Goal: Task Accomplishment & Management: Use online tool/utility

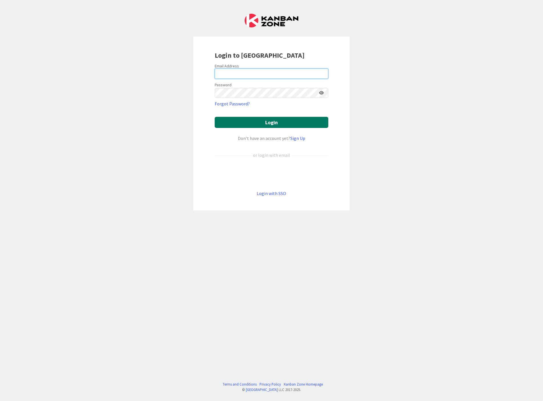
type input "[EMAIL_ADDRESS][DOMAIN_NAME]"
click at [279, 123] on button "Login" at bounding box center [272, 122] width 114 height 11
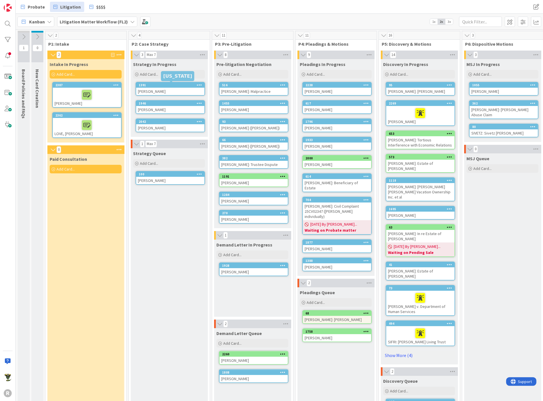
click at [175, 86] on div "1391" at bounding box center [172, 85] width 66 height 4
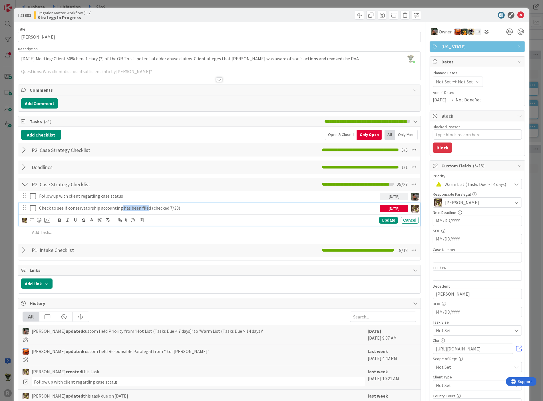
drag, startPoint x: 119, startPoint y: 207, endPoint x: 145, endPoint y: 208, distance: 26.3
click at [145, 208] on p "Check to see if conservatorship accounting has been filed (checked 7/30)" at bounding box center [208, 208] width 338 height 7
click at [97, 207] on p "Check to see if conservatorship accounting has been filed (checked 7/30)" at bounding box center [208, 208] width 338 height 7
click at [152, 174] on div "Add Checklist Open & Closed Only Open All Only Mine P2: Case Strategy Checklist…" at bounding box center [219, 194] width 397 height 128
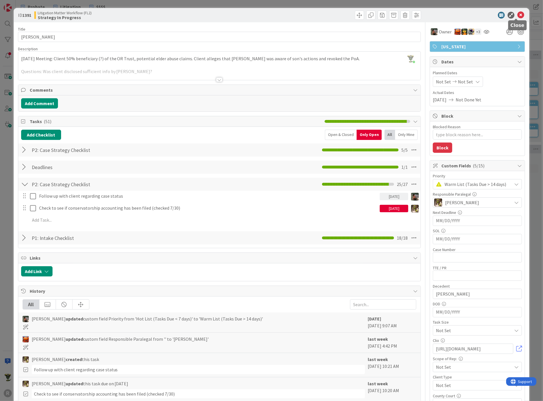
click at [517, 16] on icon at bounding box center [520, 15] width 7 height 7
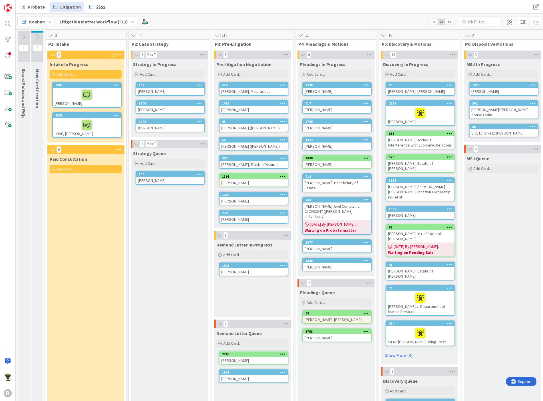
click at [79, 201] on div "Paid Consultation Add Card..." at bounding box center [85, 314] width 76 height 321
click at [7, 38] on div at bounding box center [7, 39] width 11 height 11
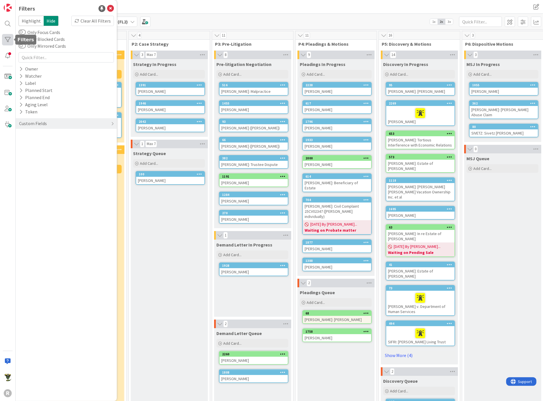
click at [7, 38] on div at bounding box center [7, 39] width 11 height 11
click at [180, 5] on div "Probate Litigation $$$$" at bounding box center [167, 7] width 300 height 10
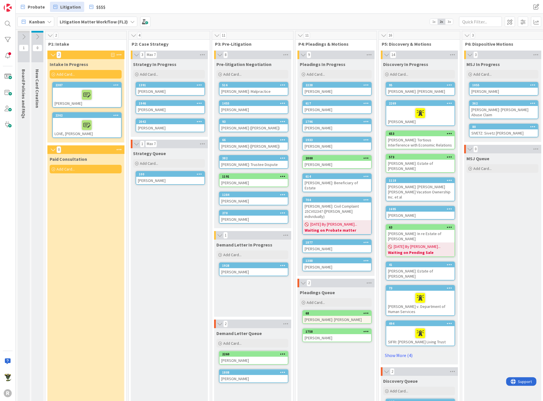
click at [325, 245] on div "[PERSON_NAME]" at bounding box center [337, 248] width 68 height 7
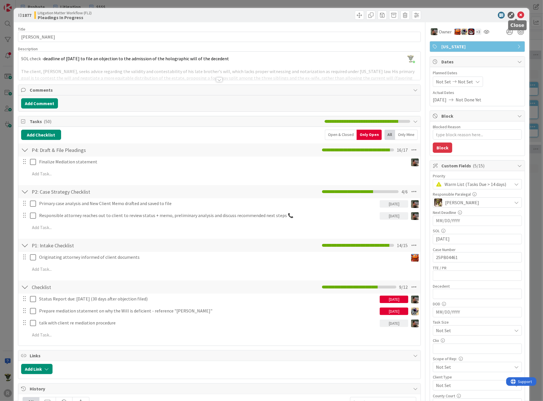
click at [517, 14] on icon at bounding box center [520, 15] width 7 height 7
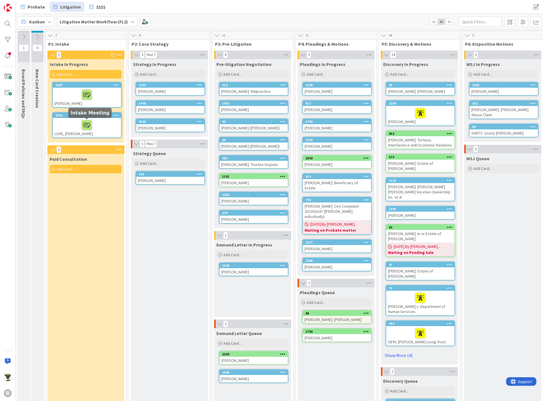
click at [65, 124] on div at bounding box center [86, 125] width 65 height 12
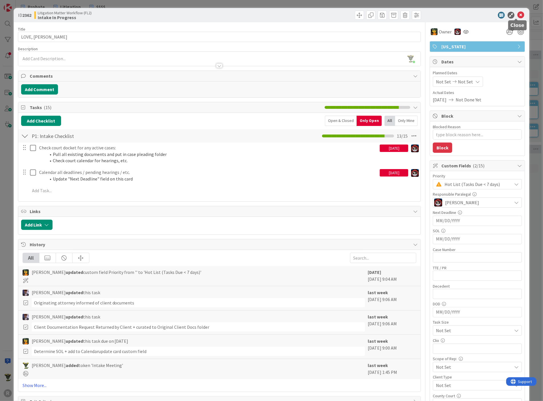
click at [519, 15] on icon at bounding box center [520, 15] width 7 height 7
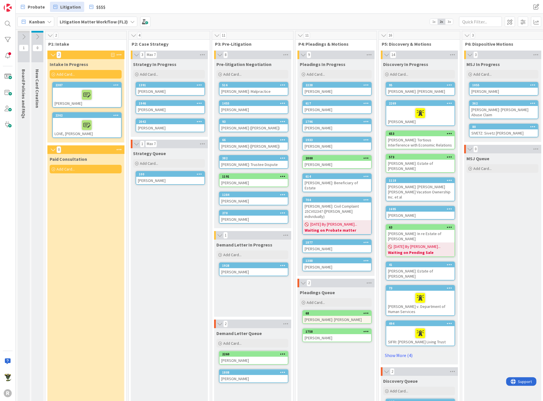
click at [92, 234] on div "Paid Consultation Add Card..." at bounding box center [85, 314] width 76 height 321
click at [57, 128] on div at bounding box center [86, 125] width 65 height 12
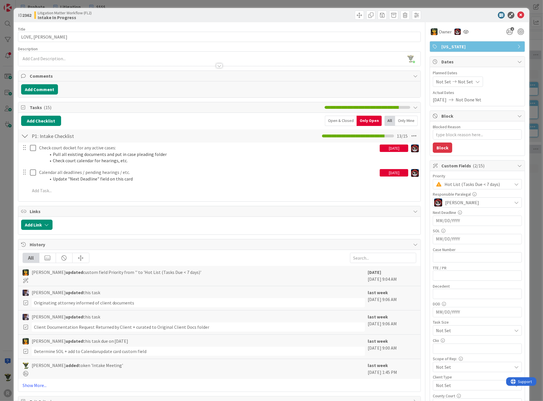
click at [454, 20] on div "ID 2362 Litigation Matter Workflow (FL2) Intake In Progress" at bounding box center [271, 15] width 515 height 14
click at [517, 15] on icon at bounding box center [520, 15] width 7 height 7
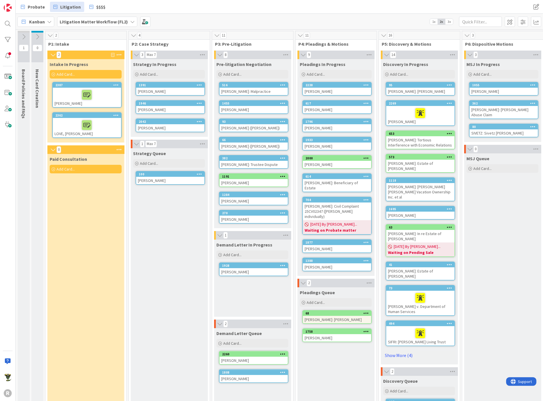
click at [74, 89] on div at bounding box center [86, 95] width 65 height 12
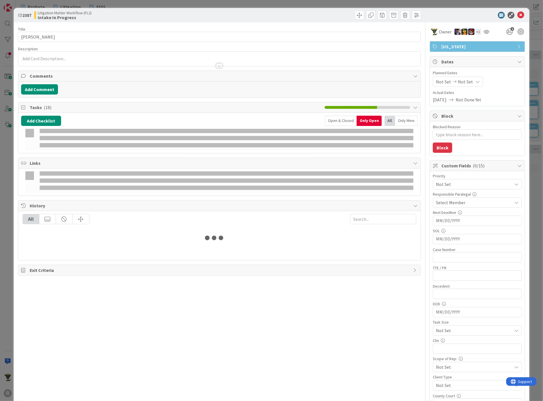
type textarea "x"
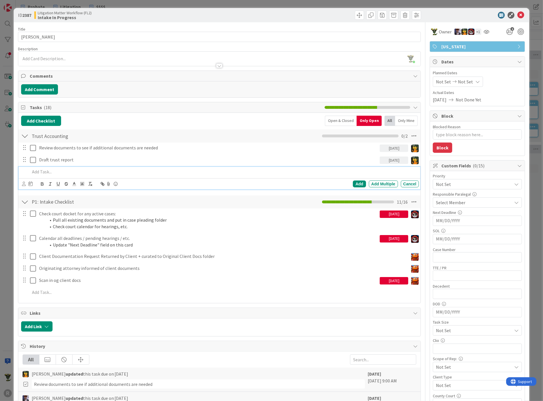
click at [57, 168] on p at bounding box center [223, 171] width 387 height 7
click at [134, 170] on p "Draft a ORS 130.515 letter (look in the [PERSON_NAME] matter fro a good sample …" at bounding box center [223, 171] width 387 height 7
click at [181, 171] on p "Draft a ORS 130.515 letter (look in the [PERSON_NAME] matter for a good sample …" at bounding box center [223, 171] width 387 height 7
click at [24, 180] on div at bounding box center [24, 180] width 4 height 2
click at [37, 169] on p "Draft a ORS 130.515 letter (look in the [PERSON_NAME] matter for a good sample …" at bounding box center [223, 171] width 387 height 7
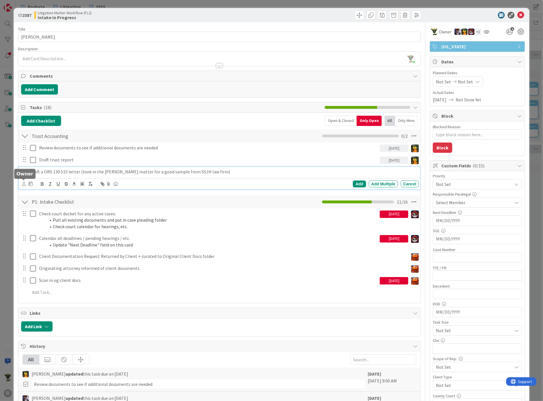
click at [23, 183] on icon at bounding box center [24, 183] width 4 height 4
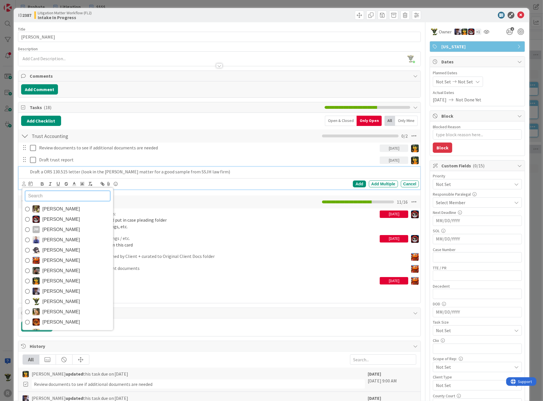
click at [56, 278] on span "[PERSON_NAME]" at bounding box center [62, 280] width 38 height 9
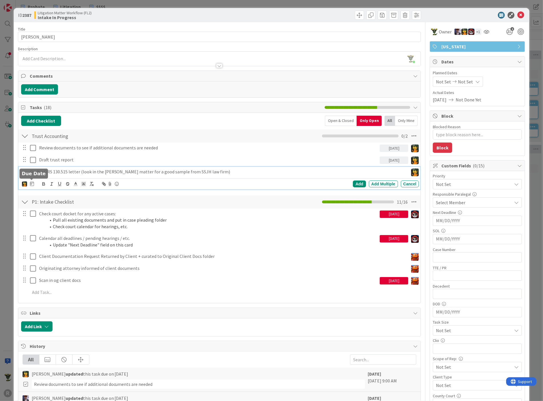
click at [31, 183] on icon at bounding box center [32, 183] width 4 height 5
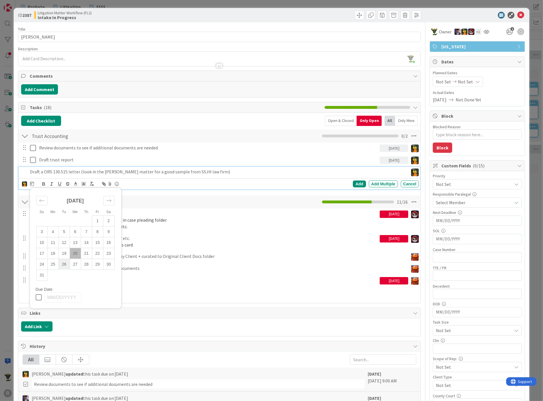
click at [62, 262] on td "26" at bounding box center [63, 263] width 11 height 11
click at [356, 184] on div "Add" at bounding box center [359, 183] width 13 height 7
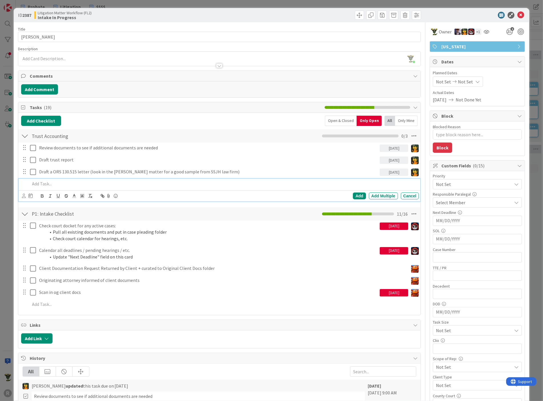
click at [57, 181] on p at bounding box center [223, 183] width 387 height 7
click at [221, 184] on p "Review the trust and see what is required in terms of distribution an d any oth…" at bounding box center [223, 183] width 387 height 7
click at [24, 197] on icon at bounding box center [24, 195] width 4 height 4
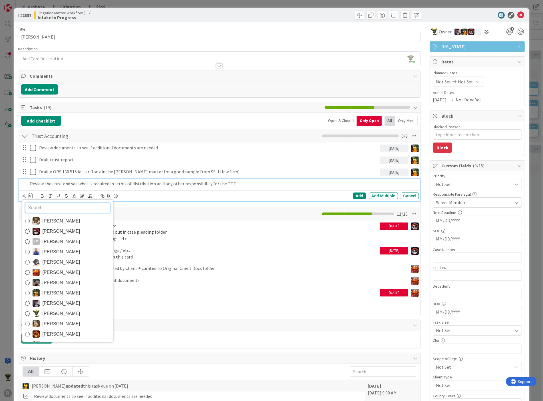
drag, startPoint x: 42, startPoint y: 288, endPoint x: 70, endPoint y: 275, distance: 30.9
click at [43, 288] on span "[PERSON_NAME]" at bounding box center [62, 292] width 38 height 9
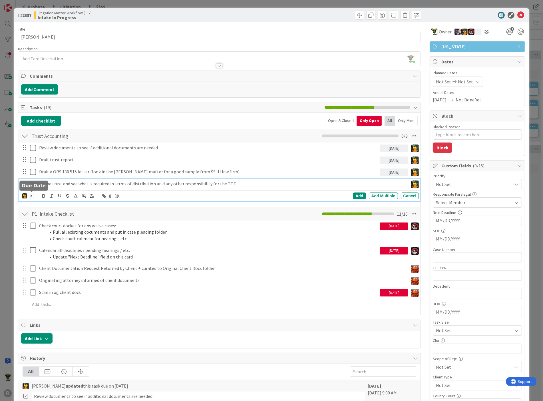
click at [29, 192] on div "[PERSON_NAME] [PERSON_NAME] [PERSON_NAME] [PERSON_NAME] [PERSON_NAME] [PERSON_N…" at bounding box center [220, 196] width 397 height 8
click at [31, 195] on icon at bounding box center [32, 195] width 4 height 5
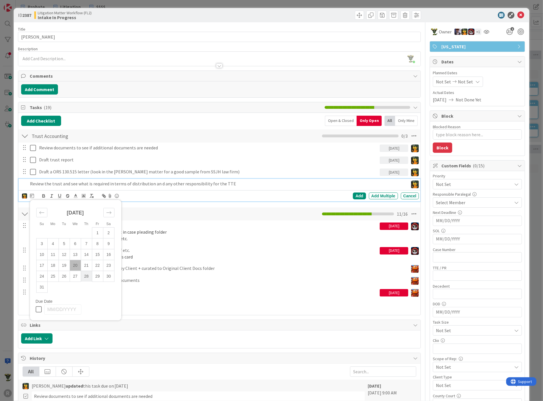
drag, startPoint x: 74, startPoint y: 272, endPoint x: 82, endPoint y: 276, distance: 8.4
click at [74, 272] on td "27" at bounding box center [75, 275] width 11 height 11
click at [354, 193] on div "Add" at bounding box center [359, 195] width 13 height 7
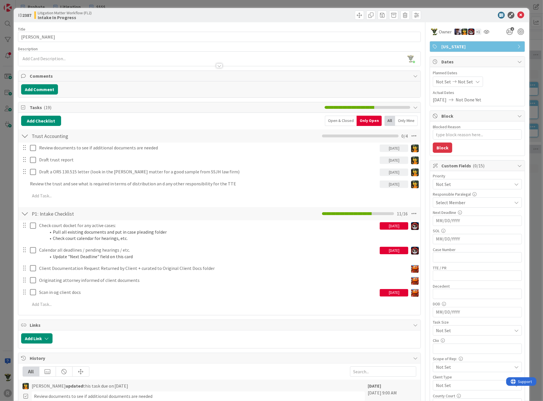
type textarea "x"
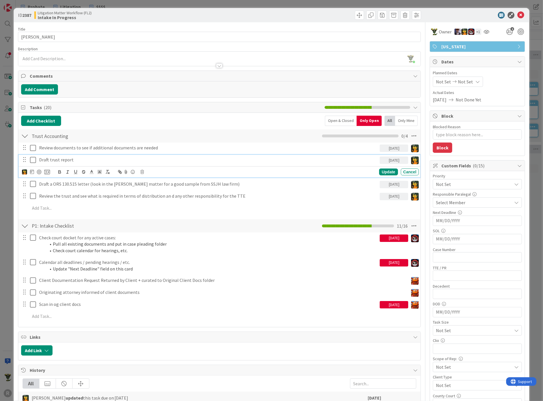
click at [81, 159] on p "Draft trust report" at bounding box center [208, 159] width 338 height 7
click at [390, 168] on div "Update" at bounding box center [388, 171] width 19 height 7
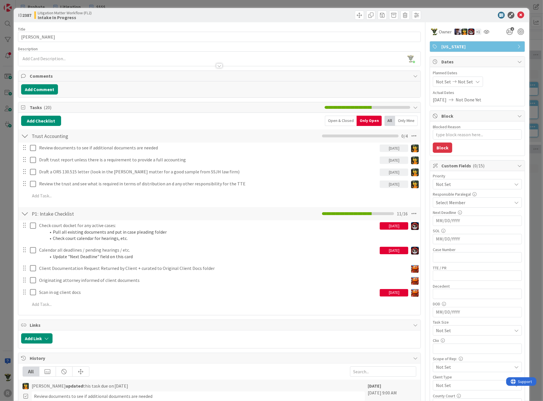
click at [202, 114] on div "Add Checklist Open & Closed Only Open All Only Mine Trust Accounting Checklist …" at bounding box center [219, 214] width 402 height 202
click at [517, 12] on icon at bounding box center [520, 15] width 7 height 7
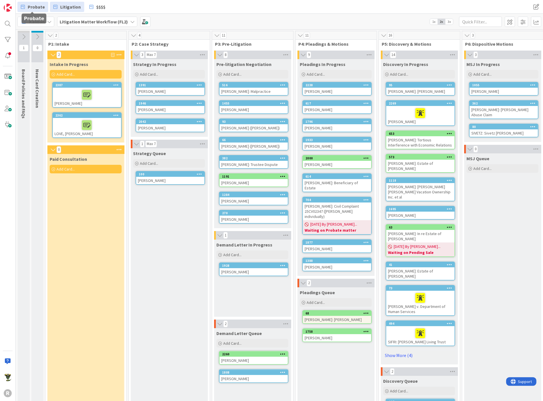
click at [32, 5] on span "Probate" at bounding box center [36, 6] width 17 height 7
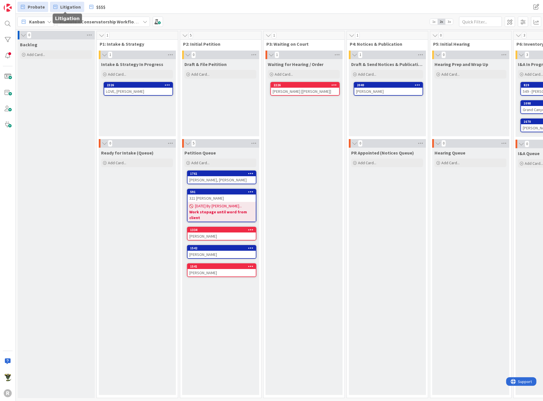
click at [66, 5] on span "Litigation" at bounding box center [70, 6] width 21 height 7
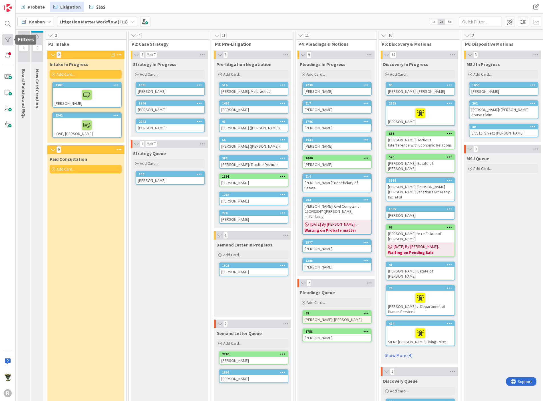
click at [6, 38] on div at bounding box center [7, 39] width 11 height 11
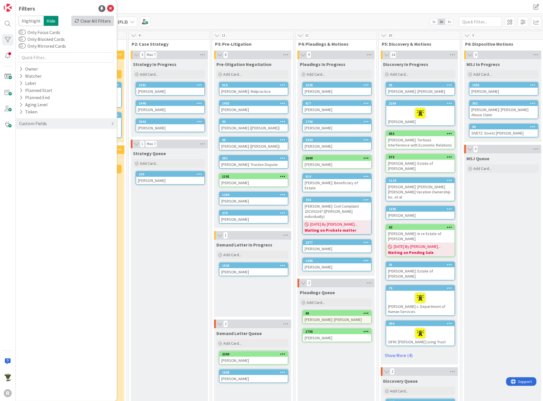
click at [97, 21] on div "Clear All Filters" at bounding box center [92, 21] width 43 height 10
drag, startPoint x: 97, startPoint y: 21, endPoint x: 174, endPoint y: 4, distance: 78.8
click at [174, 4] on div "Probate Litigation $$$$" at bounding box center [167, 7] width 300 height 10
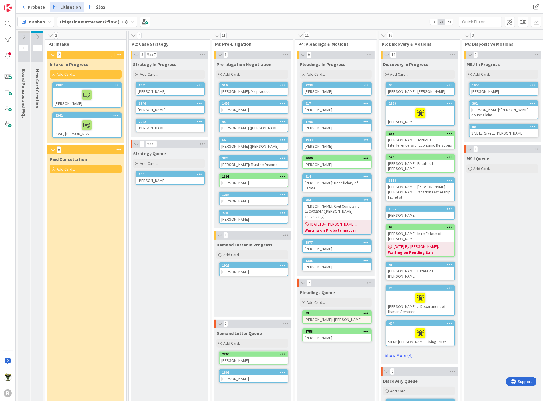
click at [96, 211] on div "Paid Consultation Add Card..." at bounding box center [85, 314] width 76 height 321
click at [0, 0] on icon at bounding box center [0, 0] width 0 height 0
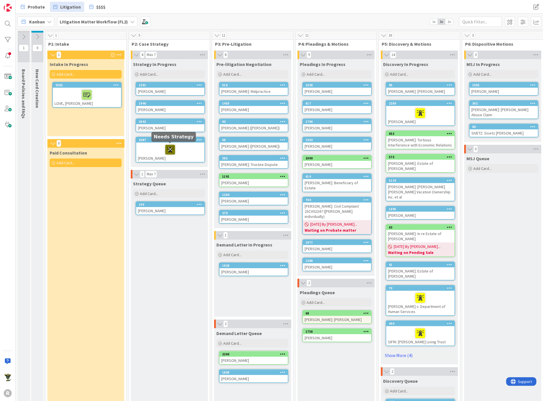
click at [170, 145] on icon at bounding box center [170, 149] width 10 height 9
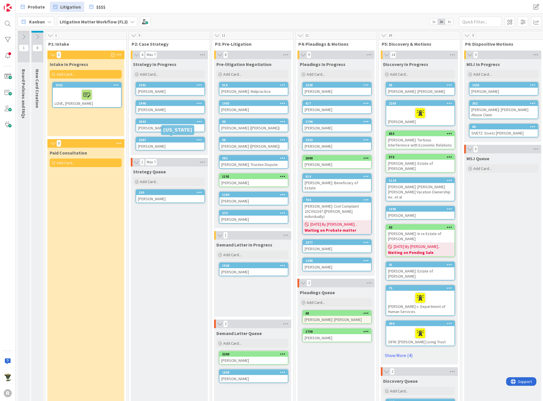
click at [170, 139] on div "2387" at bounding box center [172, 140] width 66 height 4
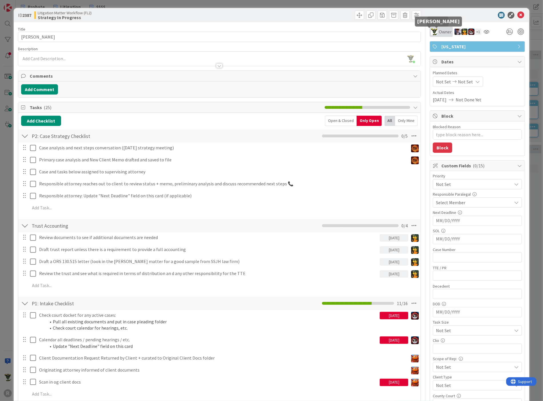
click at [431, 31] on img at bounding box center [433, 31] width 7 height 7
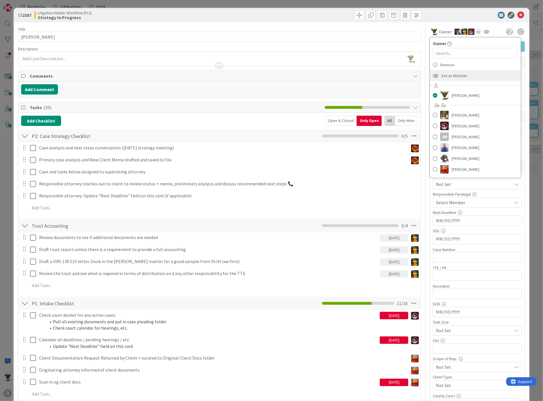
click at [441, 74] on span "Set as Watcher" at bounding box center [454, 75] width 26 height 9
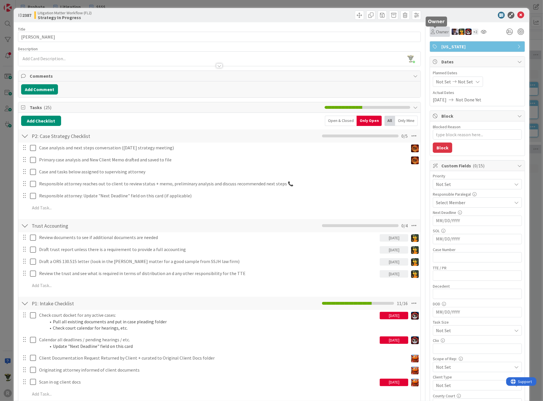
click at [436, 32] on span "Owner" at bounding box center [442, 31] width 13 height 7
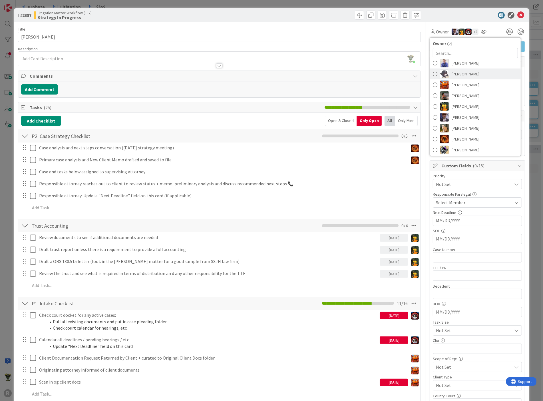
scroll to position [63, 0]
click at [451, 106] on span "[PERSON_NAME]" at bounding box center [465, 106] width 28 height 9
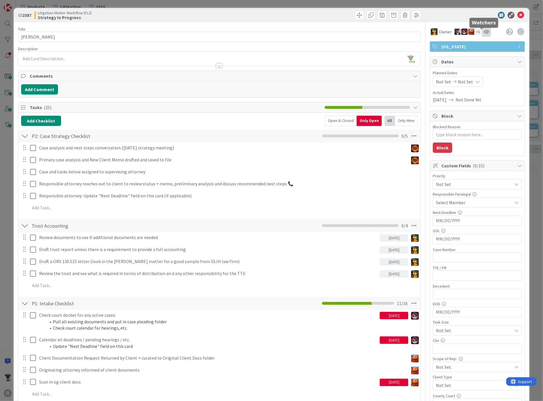
click at [483, 31] on icon at bounding box center [486, 31] width 6 height 5
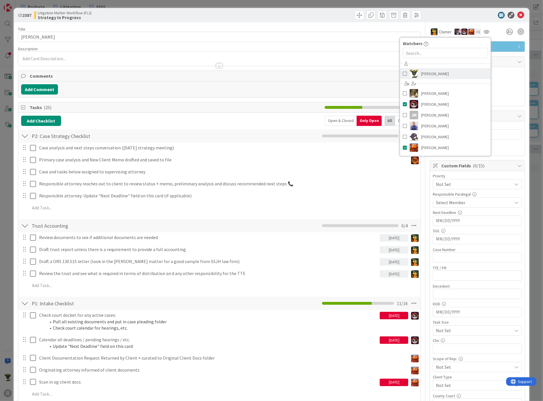
click at [403, 72] on span at bounding box center [405, 73] width 4 height 9
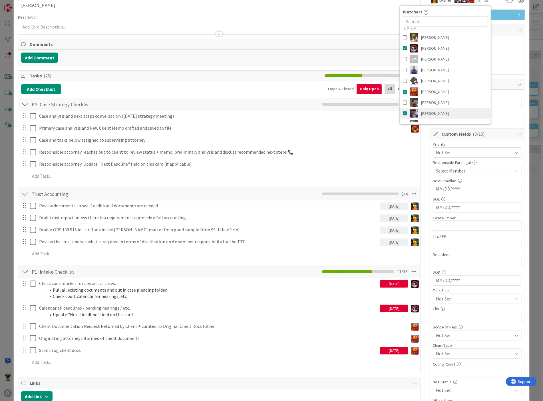
scroll to position [0, 0]
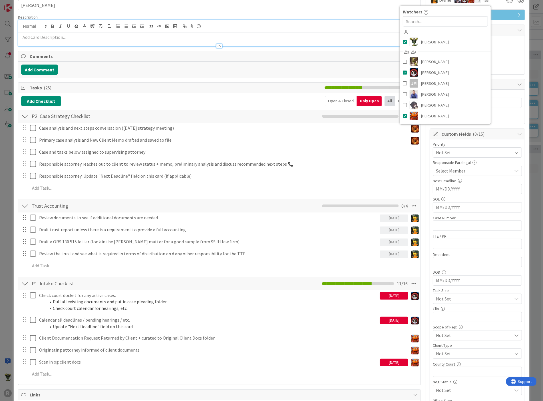
click at [369, 23] on div "[PERSON_NAME] just joined" at bounding box center [219, 33] width 402 height 26
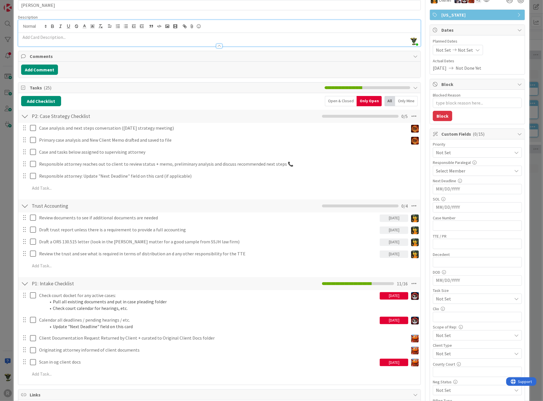
click at [369, 15] on div "Description" at bounding box center [219, 17] width 403 height 5
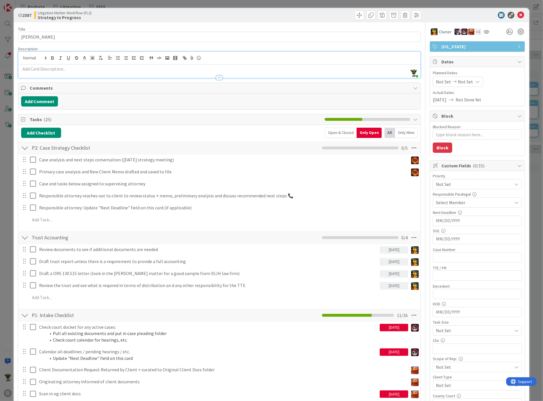
click at [85, 128] on div "Add Checklist Open & Closed Only Open All Only Mine" at bounding box center [219, 133] width 397 height 10
click at [90, 121] on span "Tasks ( 25 )" at bounding box center [176, 119] width 292 height 7
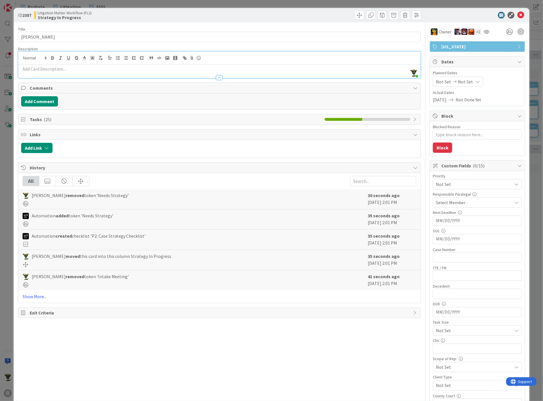
click at [91, 120] on span "Tasks ( 25 )" at bounding box center [176, 119] width 292 height 7
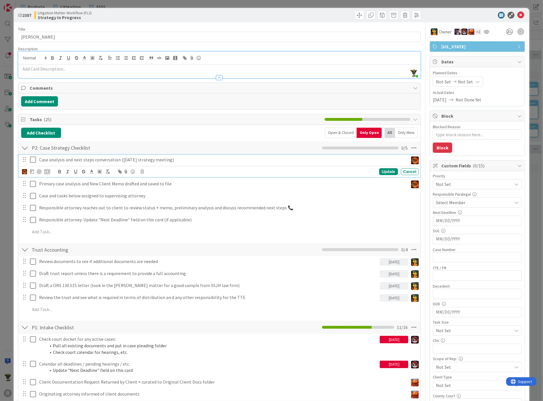
click at [33, 158] on icon at bounding box center [34, 159] width 9 height 7
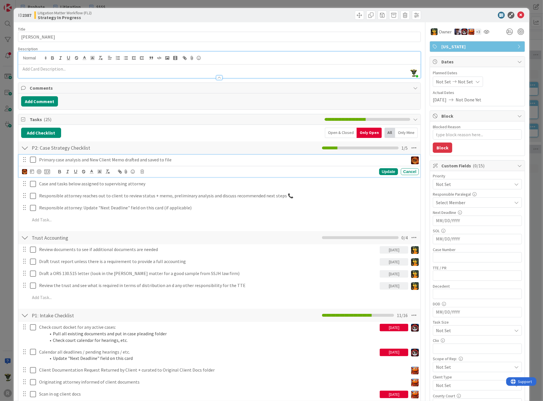
click at [255, 158] on p "Primary case analysis and New Client Memo drafted and saved to file" at bounding box center [222, 159] width 367 height 7
click at [25, 171] on img at bounding box center [24, 171] width 5 height 5
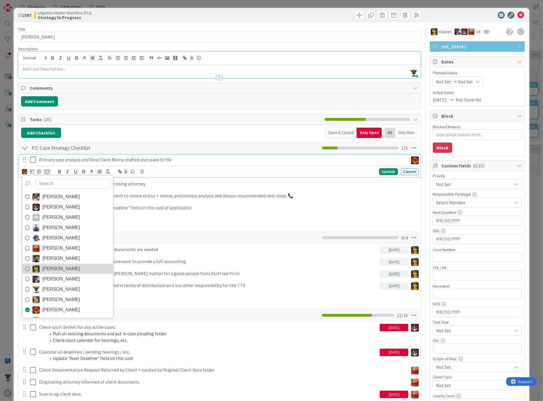
click at [35, 266] on img at bounding box center [36, 268] width 7 height 7
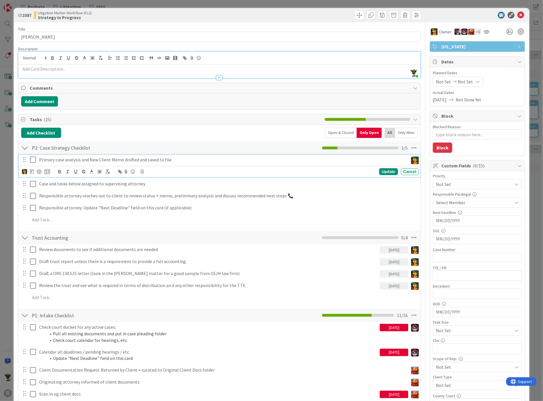
type textarea "x"
click at [53, 158] on p "Primary case analysis and New Client Memo drafted and saved to file" at bounding box center [222, 159] width 367 height 7
click at [83, 159] on p "Do a new client memop for the file" at bounding box center [222, 159] width 367 height 7
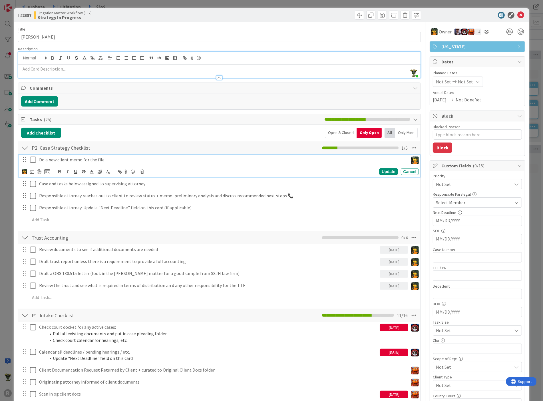
click at [120, 156] on p "Do a new client memo for the file" at bounding box center [222, 159] width 367 height 7
click at [381, 169] on div "Update" at bounding box center [388, 171] width 19 height 7
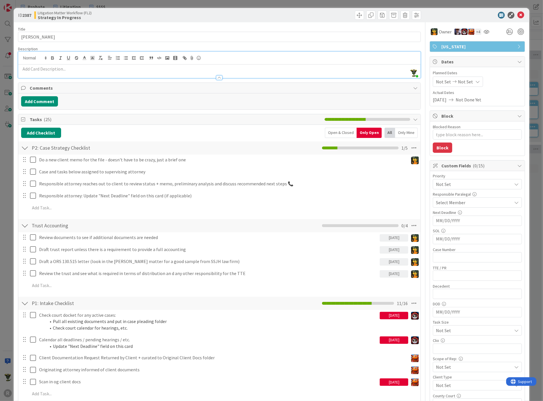
type textarea "x"
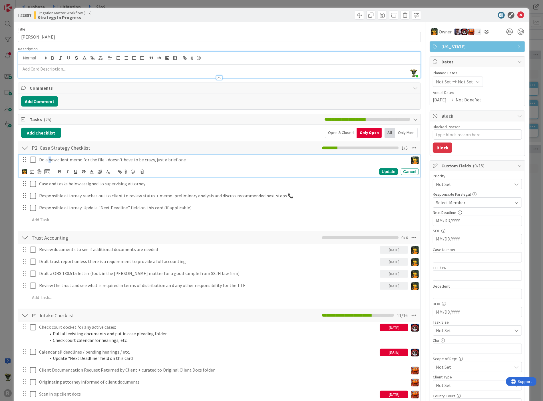
click at [50, 160] on p "Do a new client memo for the file - doesn't have to be crazy, just a brief one" at bounding box center [222, 159] width 367 height 7
click at [31, 169] on icon at bounding box center [32, 171] width 4 height 5
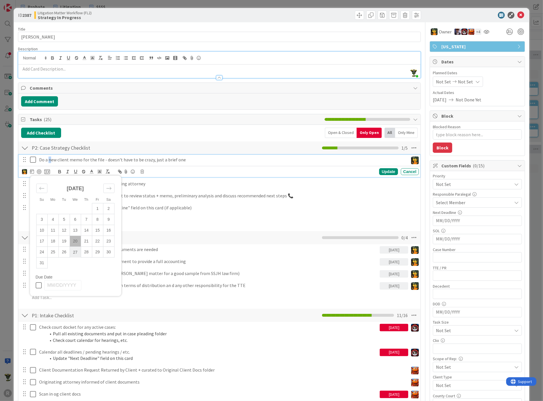
click at [77, 253] on td "27" at bounding box center [75, 251] width 11 height 11
type input "[DATE]"
click at [76, 249] on td "27" at bounding box center [75, 251] width 11 height 11
click at [299, 156] on p "Do a new client memo for the file - doesn't have to be crazy, just a brief one" at bounding box center [208, 159] width 338 height 7
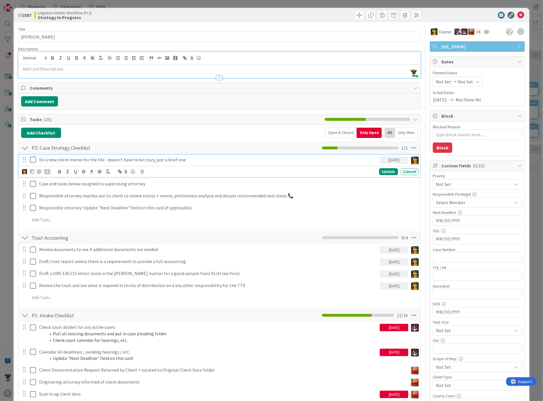
click at [395, 159] on div "[DATE]" at bounding box center [393, 159] width 29 height 7
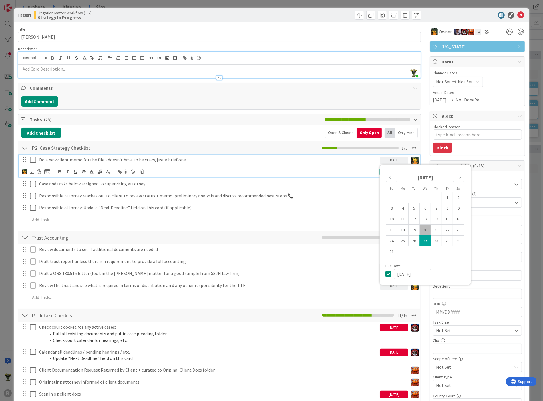
click at [395, 159] on div "[DATE]" at bounding box center [393, 159] width 29 height 7
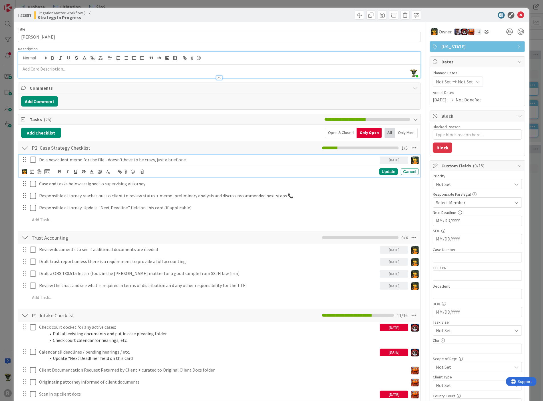
drag, startPoint x: 395, startPoint y: 159, endPoint x: 343, endPoint y: 157, distance: 52.3
click at [343, 157] on p "Do a new client memo for the file - doesn't have to be crazy, just a brief one" at bounding box center [208, 159] width 338 height 7
click at [381, 169] on div "Update" at bounding box center [388, 171] width 19 height 7
click at [31, 171] on icon at bounding box center [34, 171] width 9 height 7
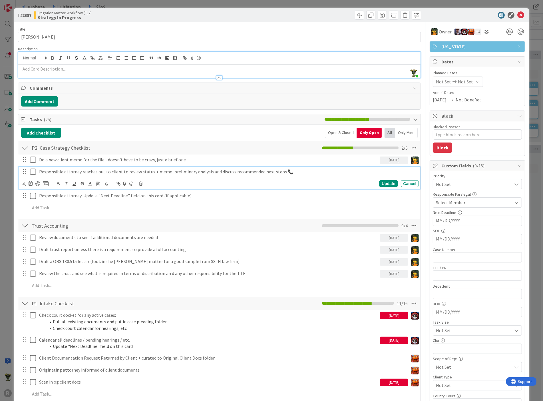
click at [32, 170] on icon at bounding box center [34, 171] width 9 height 7
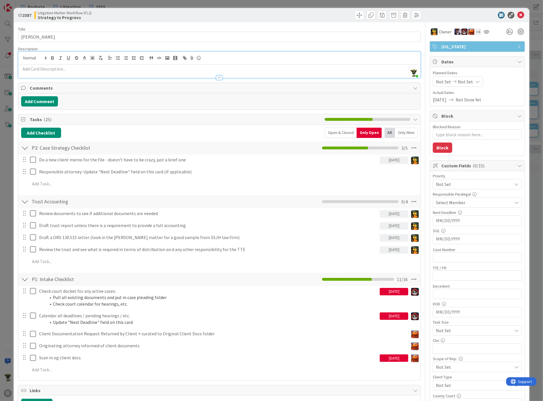
click at [446, 219] on input "MM/DD/YYYY" at bounding box center [477, 221] width 83 height 10
click at [466, 182] on span "Not Set" at bounding box center [472, 184] width 73 height 8
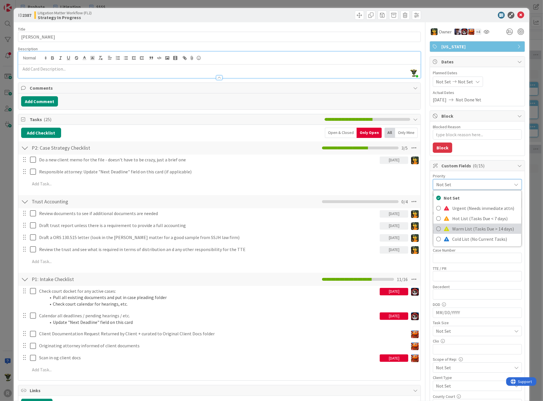
click at [452, 226] on span "Warm List (Tasks Due > 14 days)" at bounding box center [485, 228] width 66 height 9
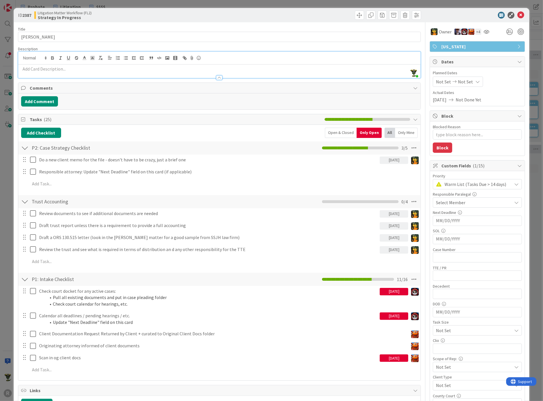
click at [463, 200] on div "Select Member" at bounding box center [474, 202] width 76 height 7
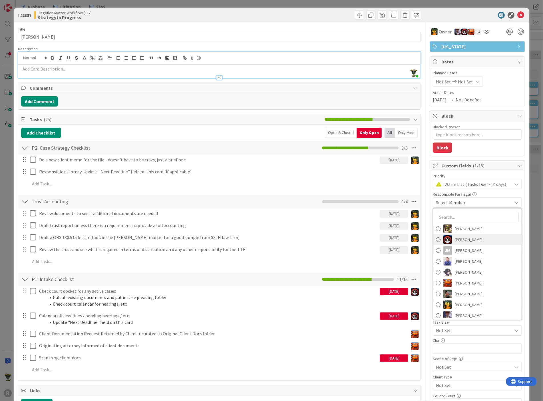
click at [443, 236] on img at bounding box center [447, 239] width 9 height 9
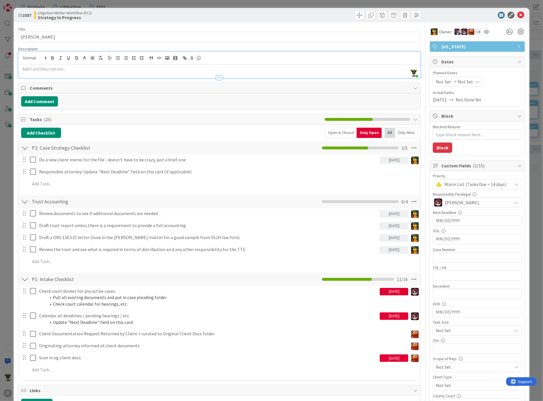
type textarea "x"
drag, startPoint x: 460, startPoint y: 220, endPoint x: 412, endPoint y: 220, distance: 48.2
click at [412, 220] on div "Title 15 / 128 [PERSON_NAME] Description [PERSON_NAME] just joined Owner + 4 [U…" at bounding box center [271, 297] width 507 height 551
click at [441, 219] on input "MM/DD/YYYY" at bounding box center [477, 221] width 83 height 10
click at [471, 210] on div "Next Deadline" at bounding box center [476, 212] width 89 height 4
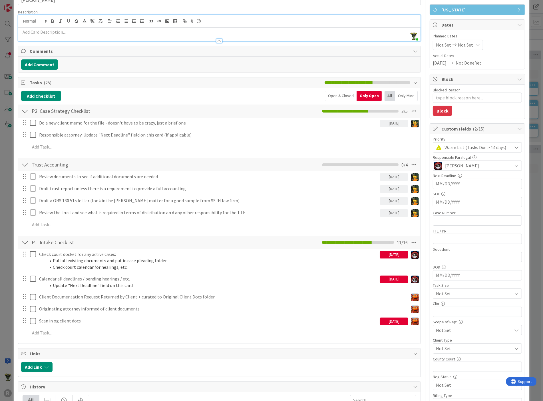
scroll to position [127, 0]
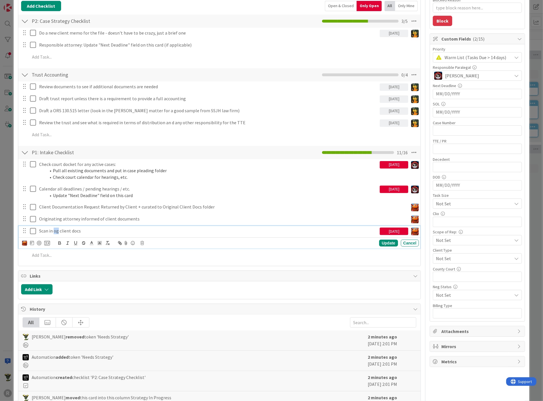
click at [56, 228] on p "Scan in og client docs" at bounding box center [208, 230] width 338 height 7
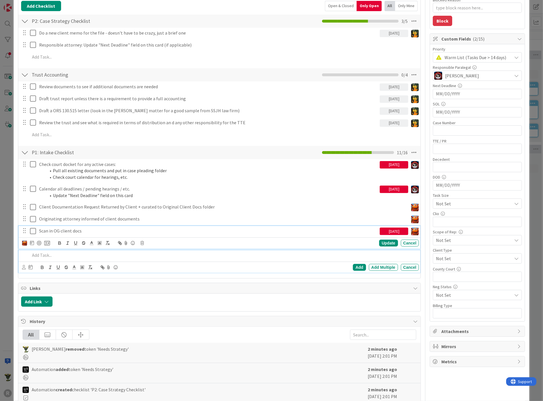
click at [137, 258] on div at bounding box center [223, 255] width 391 height 10
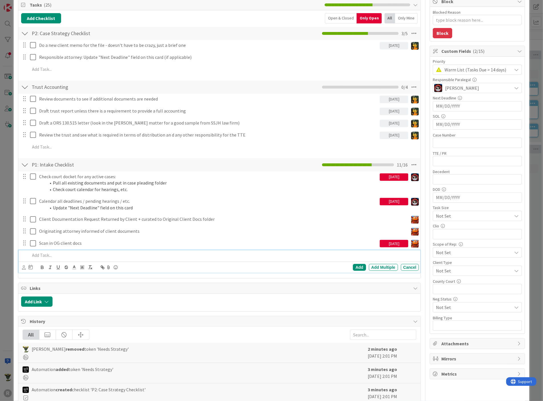
click at [120, 288] on span "Links" at bounding box center [220, 287] width 381 height 7
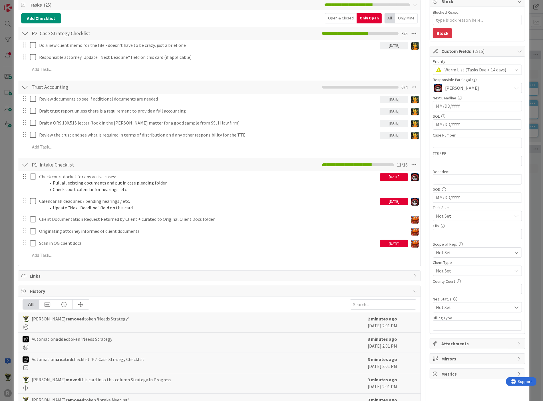
click at [118, 281] on div "Title 15 / 128 [PERSON_NAME] Description [PERSON_NAME] joined 2 m ago Owner + 4…" at bounding box center [219, 174] width 403 height 533
click at [114, 275] on span "Links" at bounding box center [220, 275] width 381 height 7
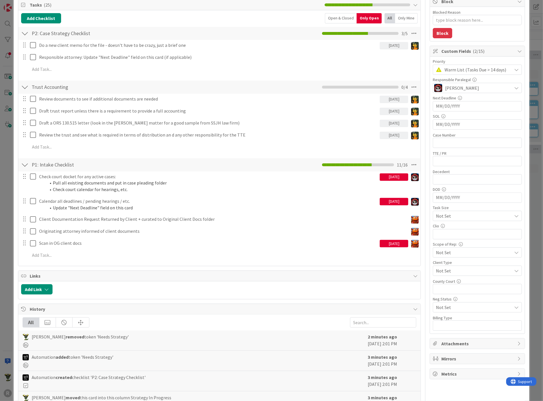
scroll to position [0, 0]
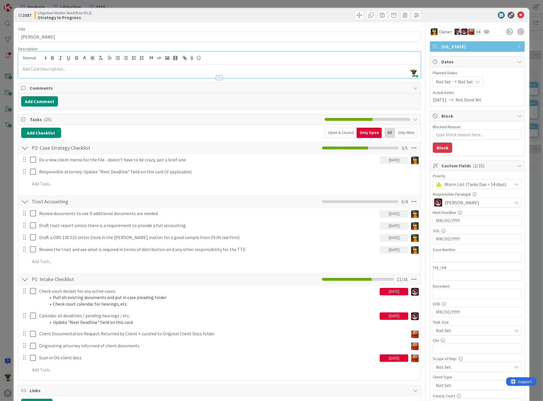
click at [217, 76] on div at bounding box center [219, 77] width 6 height 5
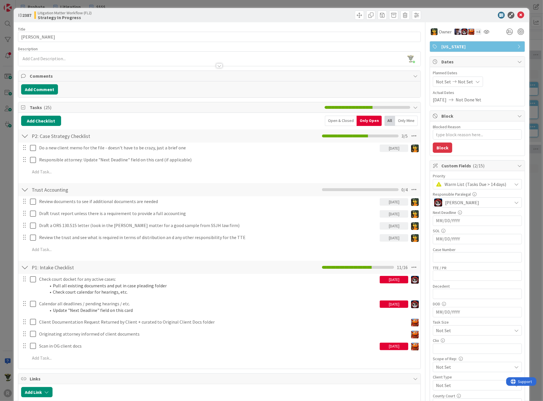
click at [69, 53] on div "[PERSON_NAME] joined 2 m ago" at bounding box center [219, 59] width 402 height 14
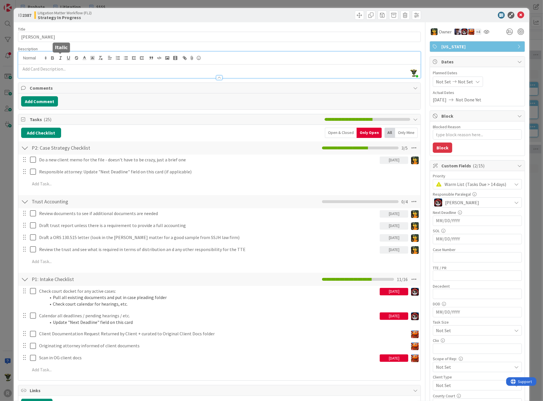
click at [37, 72] on div at bounding box center [219, 75] width 402 height 6
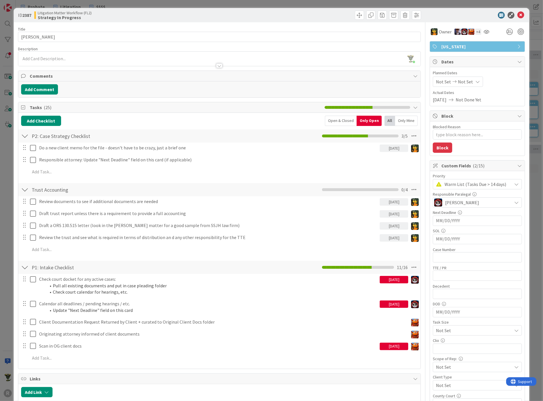
click at [50, 57] on p at bounding box center [219, 58] width 397 height 7
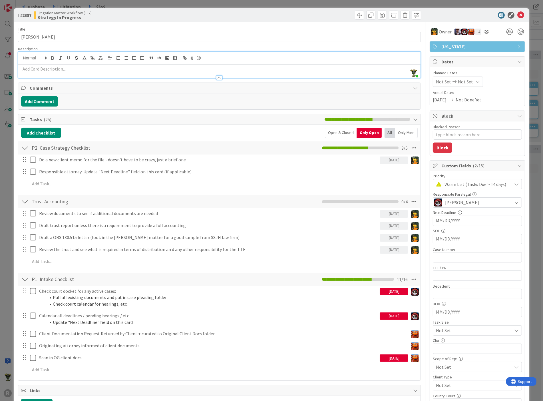
click at [33, 67] on p at bounding box center [219, 69] width 397 height 7
click at [44, 69] on p at bounding box center [219, 69] width 397 height 7
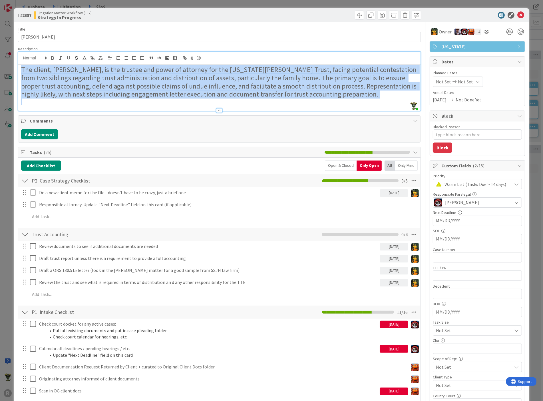
drag, startPoint x: 19, startPoint y: 70, endPoint x: 360, endPoint y: 101, distance: 342.2
click at [360, 101] on div "The client, [PERSON_NAME], is the trustee and power of attorney for the [US_STA…" at bounding box center [219, 87] width 402 height 46
click at [45, 60] on icon at bounding box center [45, 57] width 5 height 5
click at [27, 77] on span at bounding box center [34, 75] width 23 height 9
drag, startPoint x: 122, startPoint y: 91, endPoint x: 124, endPoint y: 94, distance: 3.3
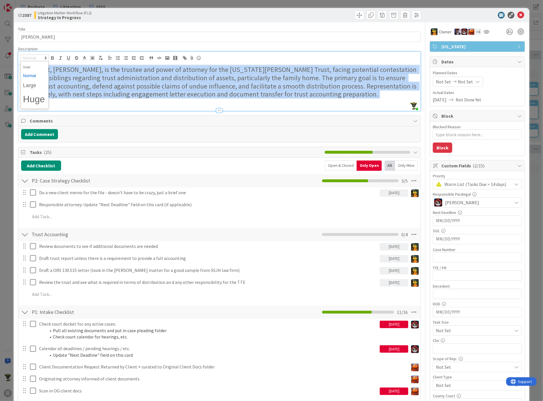
click at [122, 91] on h2 "The client, [PERSON_NAME], is the trustee and power of attorney for the [US_STA…" at bounding box center [219, 82] width 397 height 33
click at [37, 59] on span at bounding box center [35, 57] width 28 height 7
click at [36, 66] on span at bounding box center [34, 66] width 23 height 9
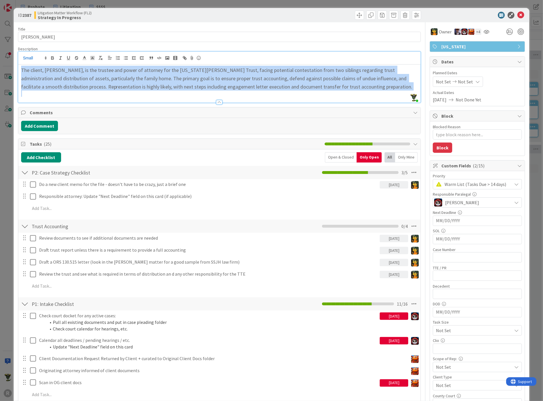
click at [152, 79] on span "The client, [PERSON_NAME], is the trustee and power of attorney for the [US_STA…" at bounding box center [216, 78] width 391 height 23
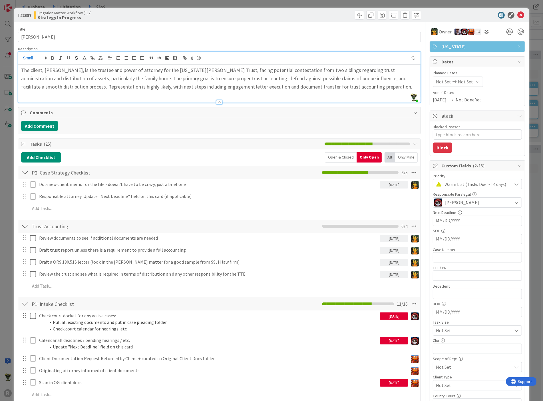
click at [247, 43] on div "Title 15 / 128 [PERSON_NAME] Description [PERSON_NAME] joined 2 m ago The clien…" at bounding box center [219, 310] width 403 height 576
click at [132, 78] on span "The client, [PERSON_NAME], is the trustee and power of attorney for the [US_STA…" at bounding box center [216, 78] width 391 height 23
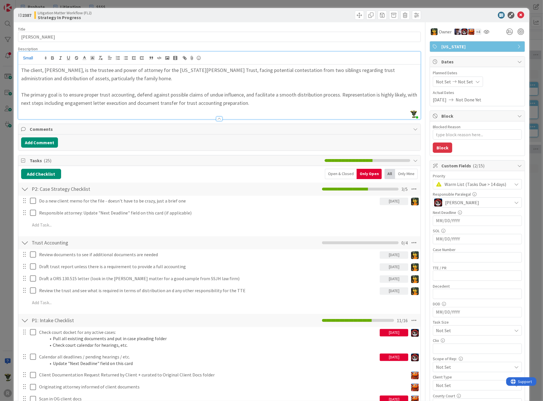
type textarea "x"
click at [122, 93] on span "The primary goal is to ensure proper trust accounting, defend against possible …" at bounding box center [219, 98] width 397 height 15
click at [349, 95] on span "The primary goal is to ensure proper trust report/account, defend against possi…" at bounding box center [218, 98] width 395 height 15
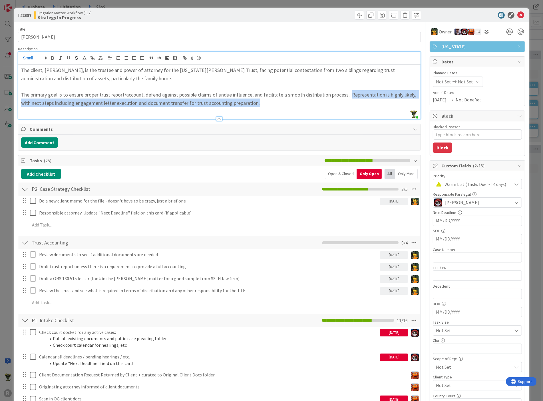
drag, startPoint x: 351, startPoint y: 94, endPoint x: 279, endPoint y: 105, distance: 72.8
click at [279, 105] on h2 "The primary goal is to ensure proper trust report/account, defend against possi…" at bounding box center [219, 98] width 397 height 17
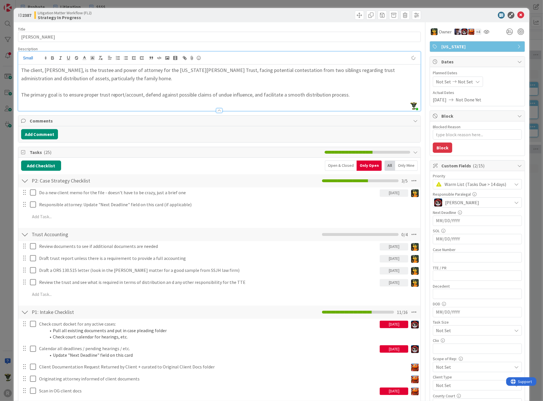
click at [164, 77] on h2 "The client, [PERSON_NAME], is the trustee and power of attorney for the [US_STA…" at bounding box center [219, 74] width 397 height 17
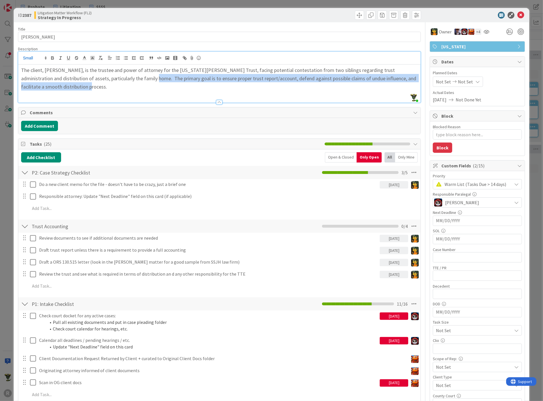
drag, startPoint x: 131, startPoint y: 77, endPoint x: 81, endPoint y: 86, distance: 50.6
click at [81, 86] on span "The client, [PERSON_NAME], is the trustee and power of attorney for the [US_STA…" at bounding box center [219, 78] width 396 height 23
click at [90, 56] on icon at bounding box center [92, 57] width 5 height 5
click at [112, 65] on span at bounding box center [110, 65] width 5 height 5
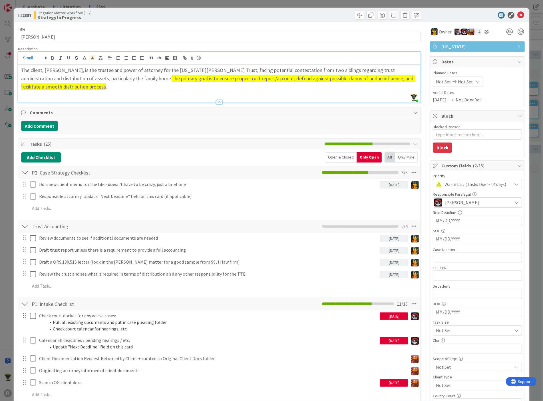
click at [169, 94] on p at bounding box center [219, 93] width 397 height 7
click at [194, 18] on div "Litigation Matter Workflow (FL2) Strategy In Progress" at bounding box center [126, 15] width 184 height 9
click at [517, 14] on icon at bounding box center [520, 15] width 7 height 7
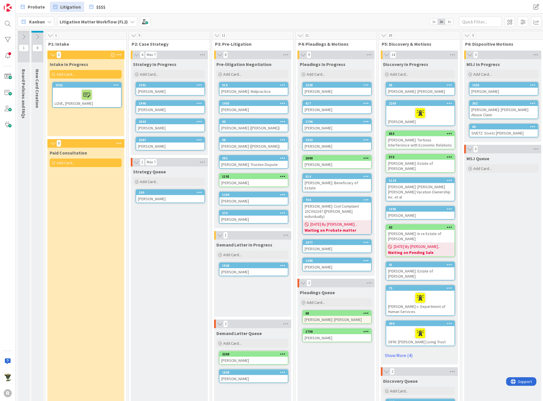
click at [156, 243] on div "Strategy Queue Add Card... 100 [PERSON_NAME]" at bounding box center [169, 320] width 76 height 308
click at [162, 145] on div "[PERSON_NAME]" at bounding box center [170, 145] width 68 height 7
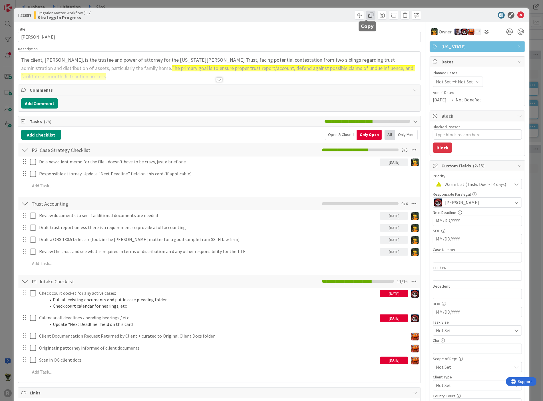
click at [366, 12] on span at bounding box center [370, 15] width 9 height 9
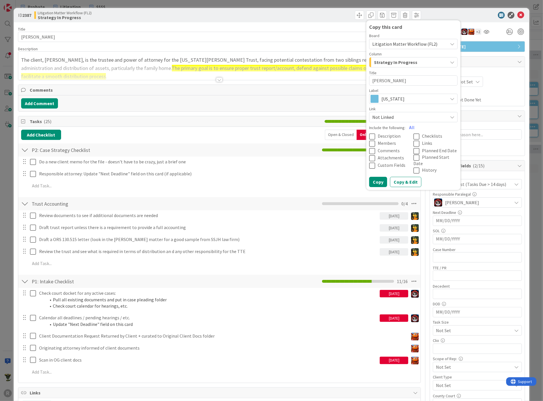
click at [317, 14] on div "Copy this card Board Litigation Matter Workflow (FL2) Column Strategy In Progre…" at bounding box center [321, 15] width 200 height 9
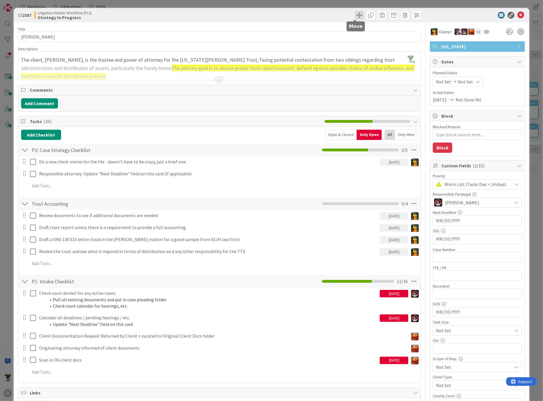
click at [355, 14] on span at bounding box center [359, 15] width 9 height 9
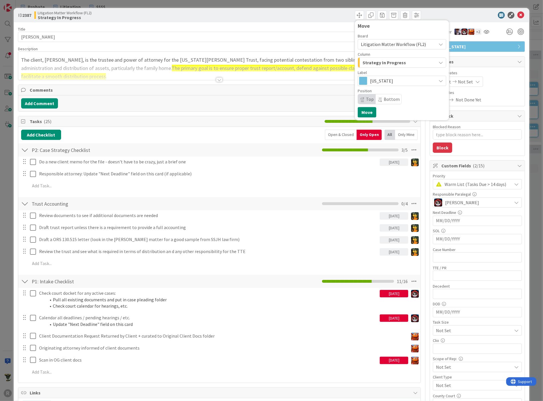
click at [409, 43] on span "Litigation Matter Workflow (FL2)" at bounding box center [393, 44] width 65 height 6
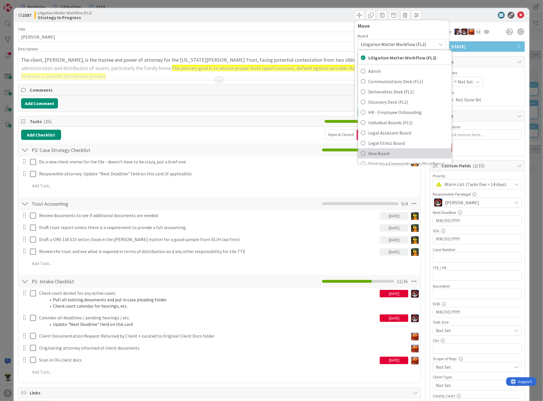
scroll to position [27, 0]
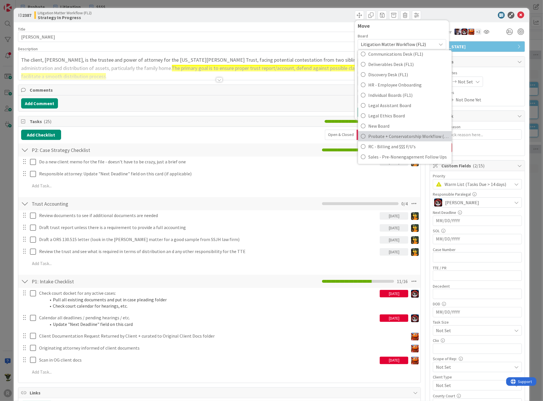
click at [388, 135] on span "Probate + Conservatorship Workflow (FL2)" at bounding box center [408, 136] width 80 height 9
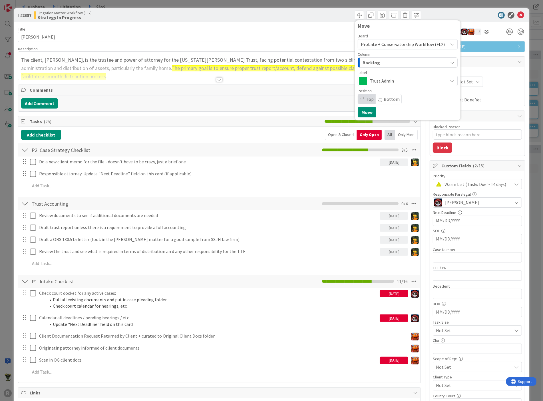
click at [379, 82] on span "Trust Admin" at bounding box center [407, 81] width 75 height 8
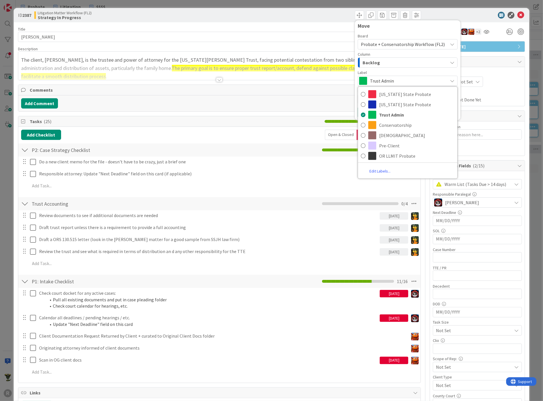
click at [385, 79] on span "Trust Admin" at bounding box center [407, 81] width 75 height 8
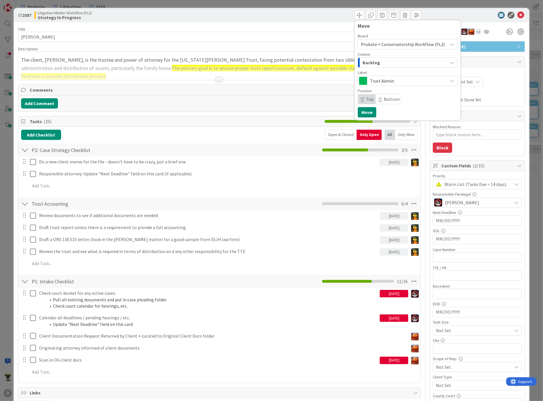
click at [363, 62] on span "Backlog" at bounding box center [370, 62] width 17 height 7
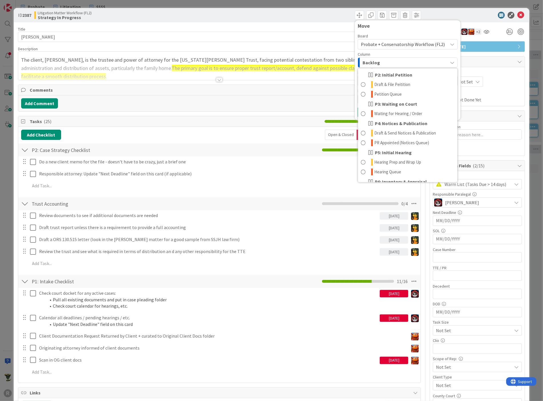
scroll to position [0, 0]
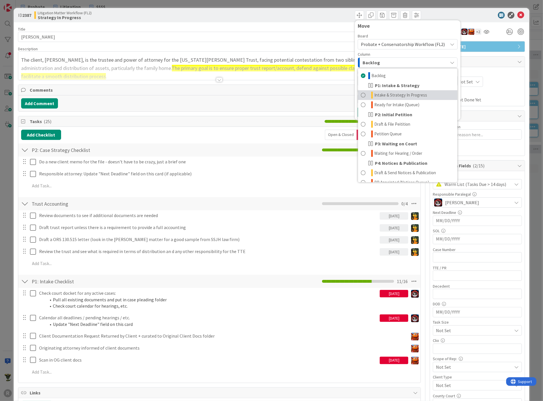
click at [394, 94] on span "Intake & Strategy In Progress" at bounding box center [400, 95] width 53 height 7
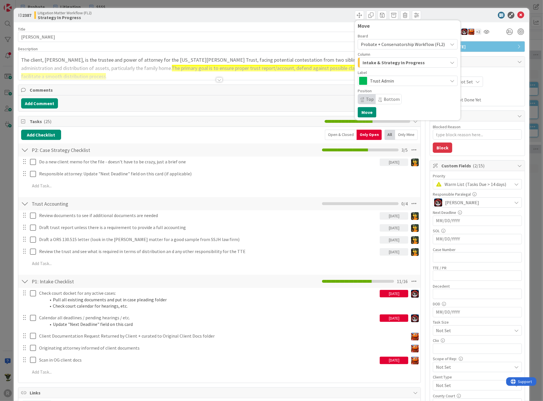
click at [394, 64] on span "Intake & Strategy In Progress" at bounding box center [393, 62] width 62 height 7
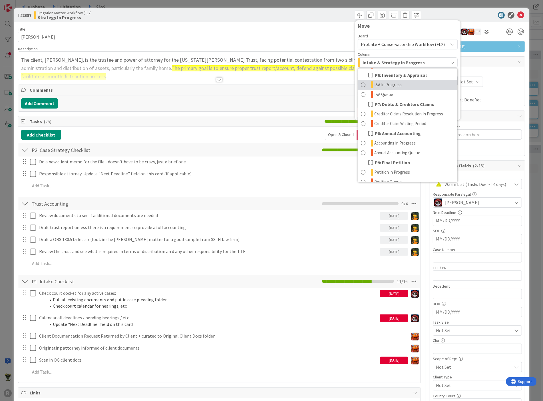
scroll to position [158, 0]
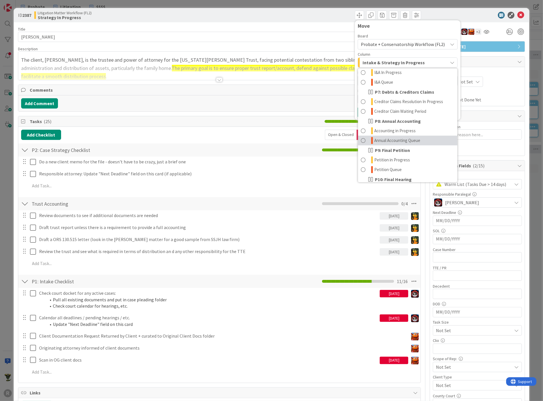
click at [385, 137] on span "Annual Accounting Queue" at bounding box center [397, 140] width 46 height 7
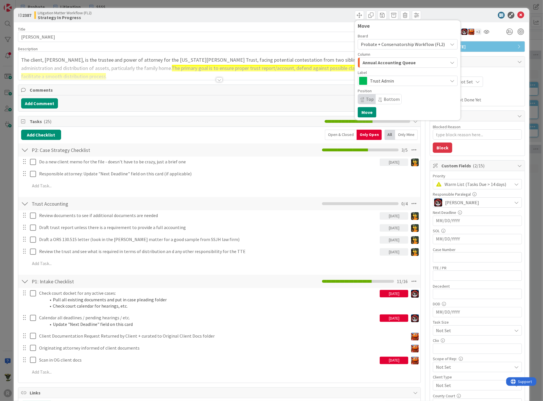
click at [376, 77] on span "Trust Admin" at bounding box center [407, 81] width 75 height 8
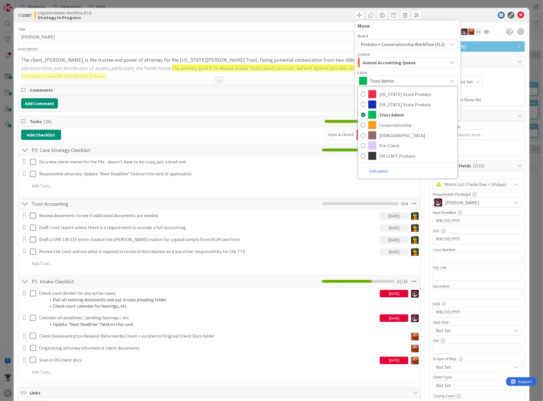
click at [376, 77] on span "Trust Admin" at bounding box center [407, 81] width 75 height 8
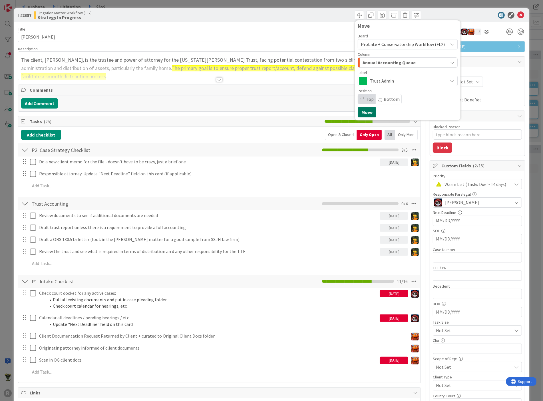
drag, startPoint x: 358, startPoint y: 118, endPoint x: 360, endPoint y: 114, distance: 4.1
click at [359, 115] on div "Move Board Probate + Conservatorship Workflow (FL2) Litigation Matter Workflow …" at bounding box center [408, 70] width 106 height 100
click at [360, 112] on button "Move" at bounding box center [366, 112] width 19 height 10
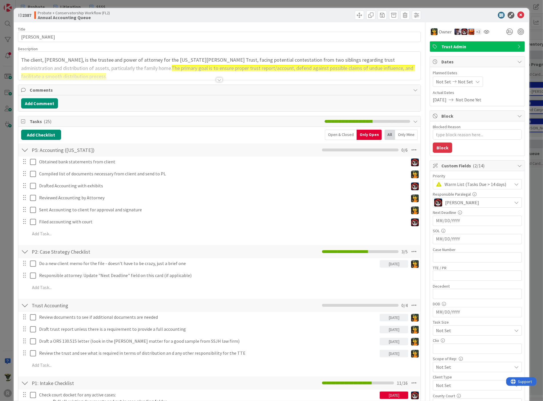
type textarea "x"
click at [517, 15] on icon at bounding box center [520, 15] width 7 height 7
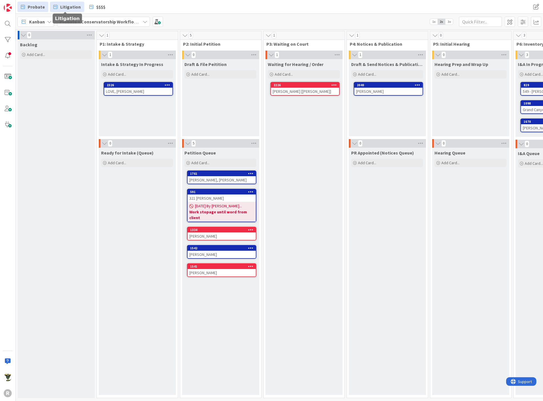
click at [68, 4] on span "Litigation" at bounding box center [70, 6] width 21 height 7
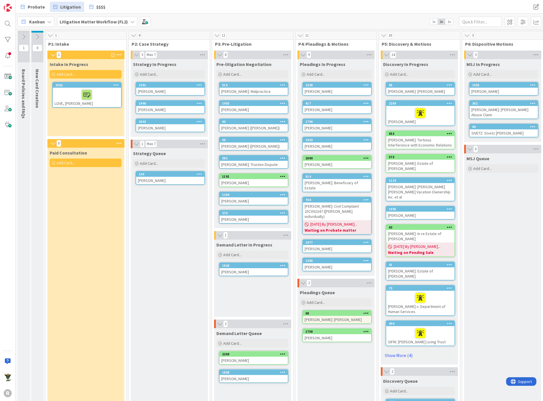
drag, startPoint x: 53, startPoint y: 228, endPoint x: 54, endPoint y: 221, distance: 7.5
click at [53, 228] on div "Paid Consultation Add Card..." at bounding box center [85, 310] width 76 height 327
click at [337, 24] on div "Kanban Litigation Matter Workflow (FL2) 1x 2x 3x" at bounding box center [279, 22] width 527 height 16
click at [65, 218] on div "Paid Consultation Add Card..." at bounding box center [85, 310] width 76 height 327
click at [8, 180] on div "R" at bounding box center [8, 200] width 16 height 401
